Goal: Use online tool/utility: Utilize a website feature to perform a specific function

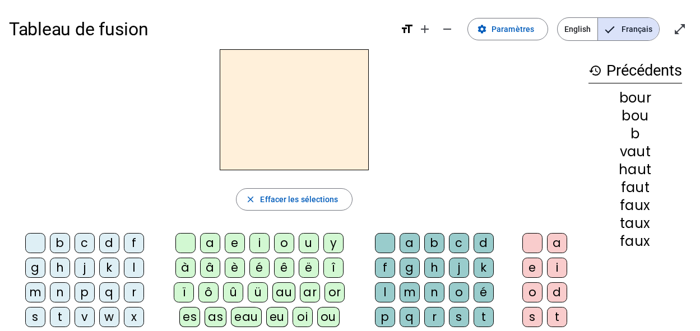
scroll to position [56, 0]
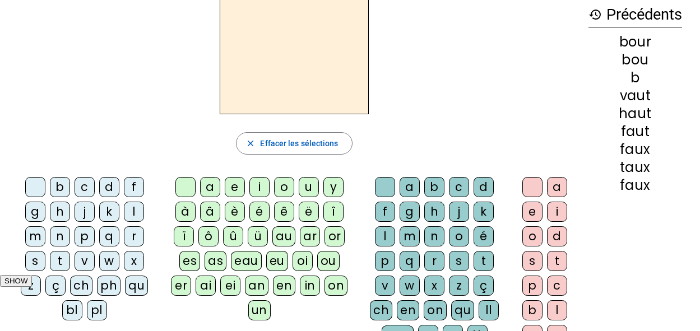
click at [89, 236] on div "p" at bounding box center [85, 236] width 20 height 20
click at [242, 260] on div "eau" at bounding box center [246, 261] width 31 height 20
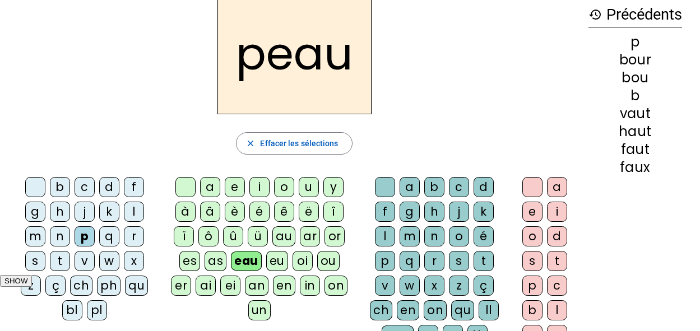
click at [62, 188] on div "b" at bounding box center [60, 187] width 20 height 20
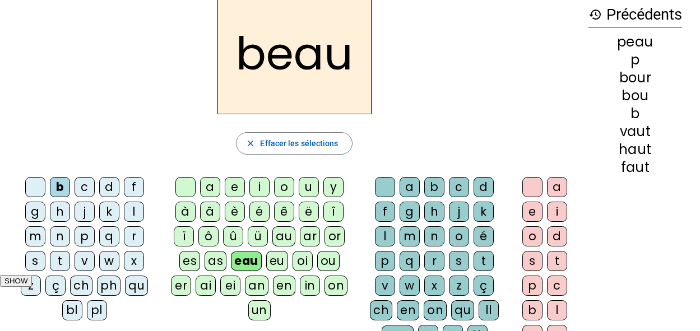
click at [38, 255] on div "s" at bounding box center [35, 261] width 20 height 20
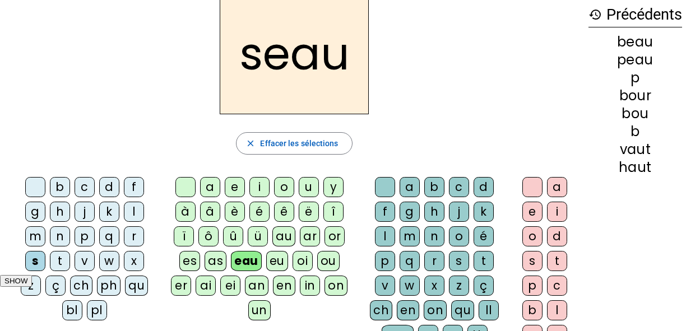
click at [81, 258] on div "v" at bounding box center [85, 261] width 20 height 20
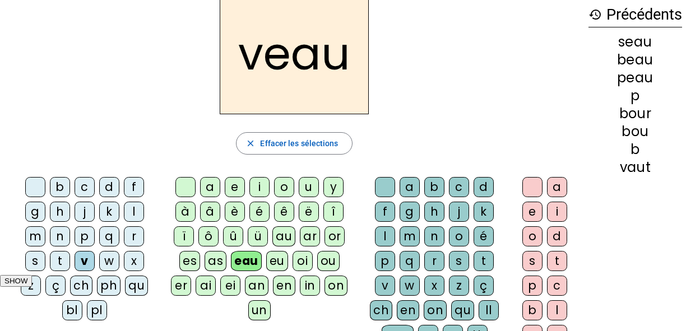
click at [32, 190] on div at bounding box center [35, 187] width 20 height 20
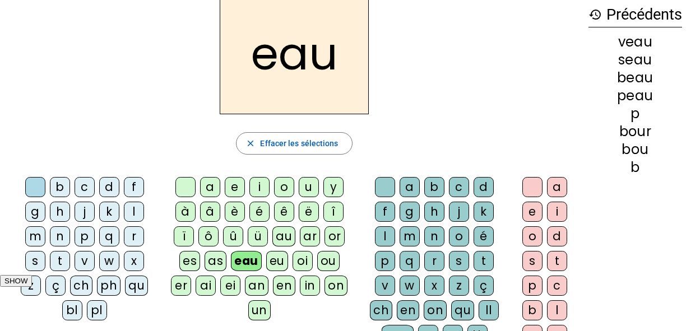
click at [283, 240] on div "au" at bounding box center [283, 236] width 23 height 20
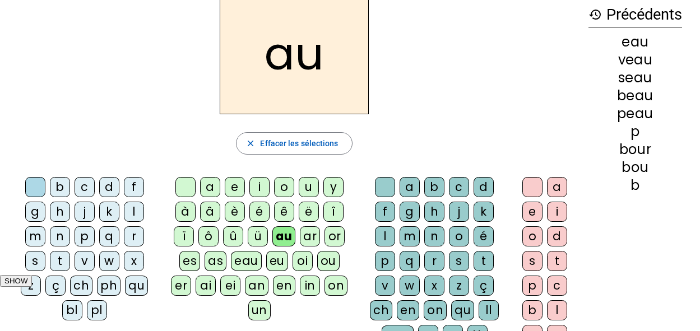
click at [437, 282] on div "x" at bounding box center [434, 286] width 20 height 20
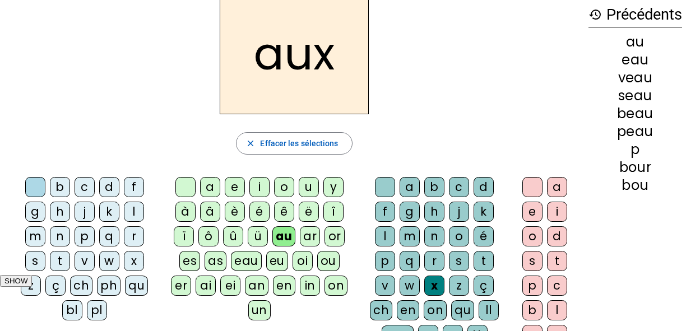
click at [60, 256] on div "t" at bounding box center [60, 261] width 20 height 20
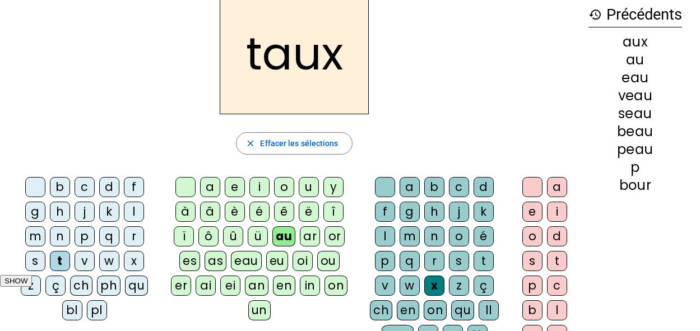
click at [35, 237] on div "m" at bounding box center [35, 236] width 20 height 20
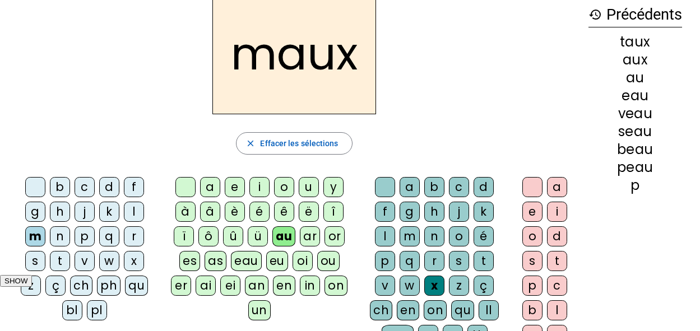
click at [132, 186] on div "f" at bounding box center [134, 187] width 20 height 20
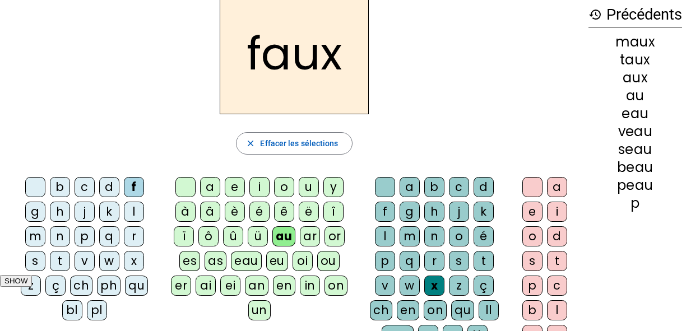
click at [477, 262] on div "t" at bounding box center [483, 261] width 20 height 20
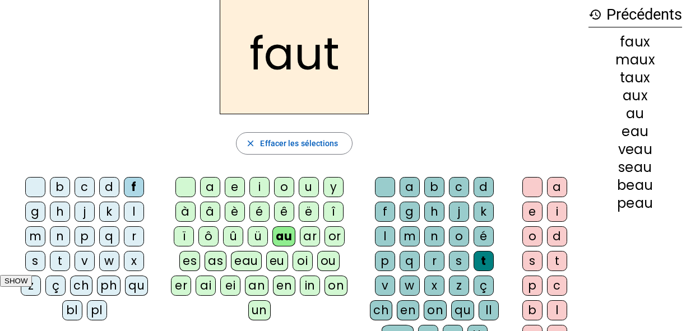
click at [527, 216] on div "e" at bounding box center [532, 212] width 20 height 20
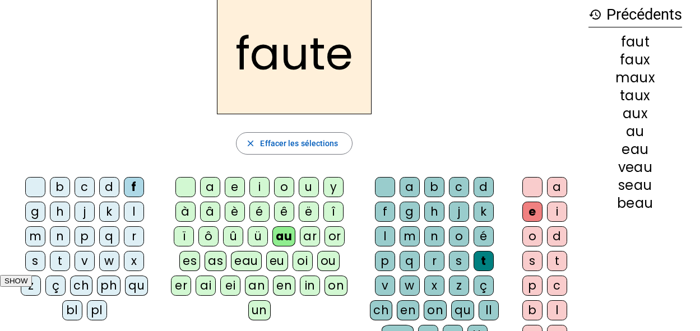
click at [524, 186] on div at bounding box center [532, 187] width 20 height 20
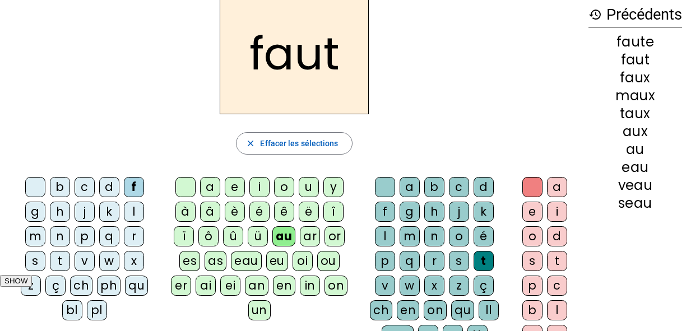
click at [55, 218] on div "h" at bounding box center [60, 212] width 20 height 20
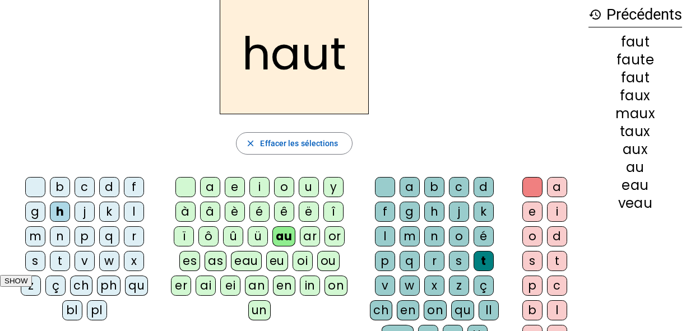
click at [530, 215] on div "e" at bounding box center [532, 212] width 20 height 20
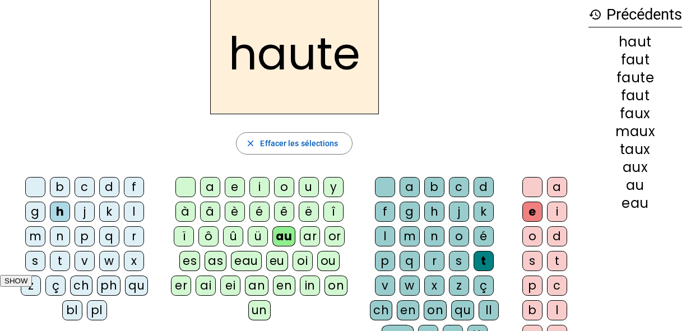
click at [529, 183] on div at bounding box center [532, 187] width 20 height 20
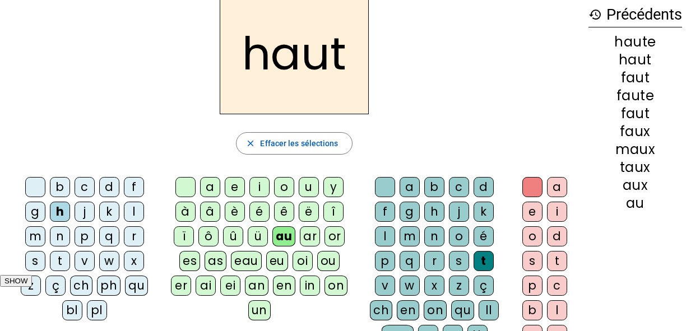
click at [81, 258] on div "v" at bounding box center [85, 261] width 20 height 20
